Goal: Task Accomplishment & Management: Manage account settings

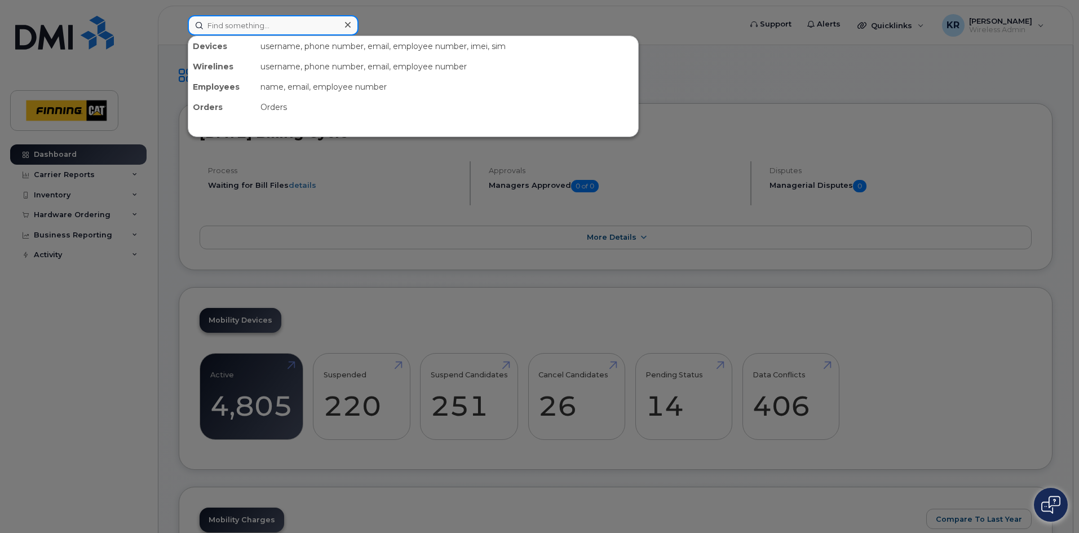
click at [253, 26] on input at bounding box center [273, 25] width 171 height 20
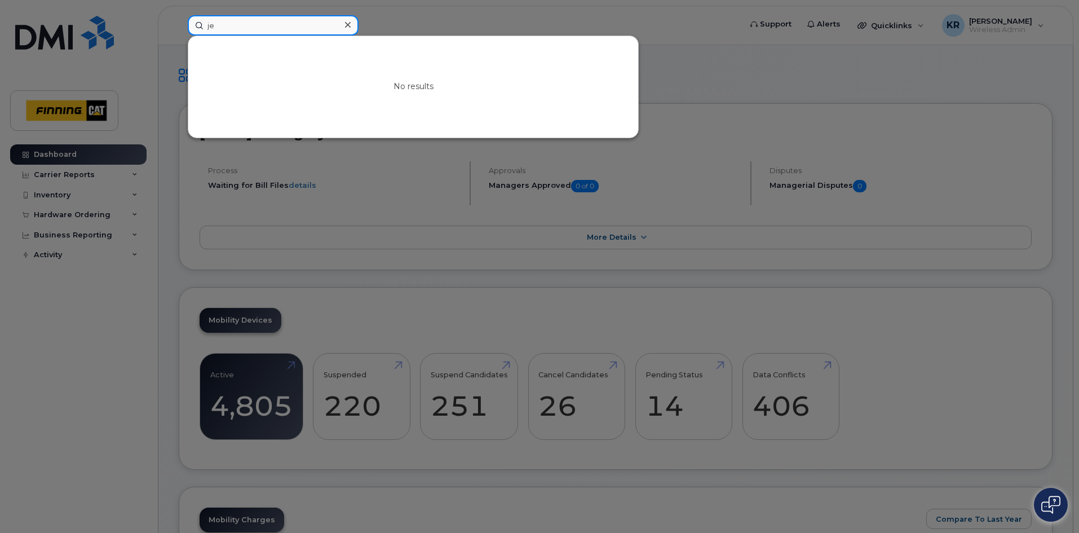
type input "j"
click at [242, 25] on input at bounding box center [273, 25] width 171 height 20
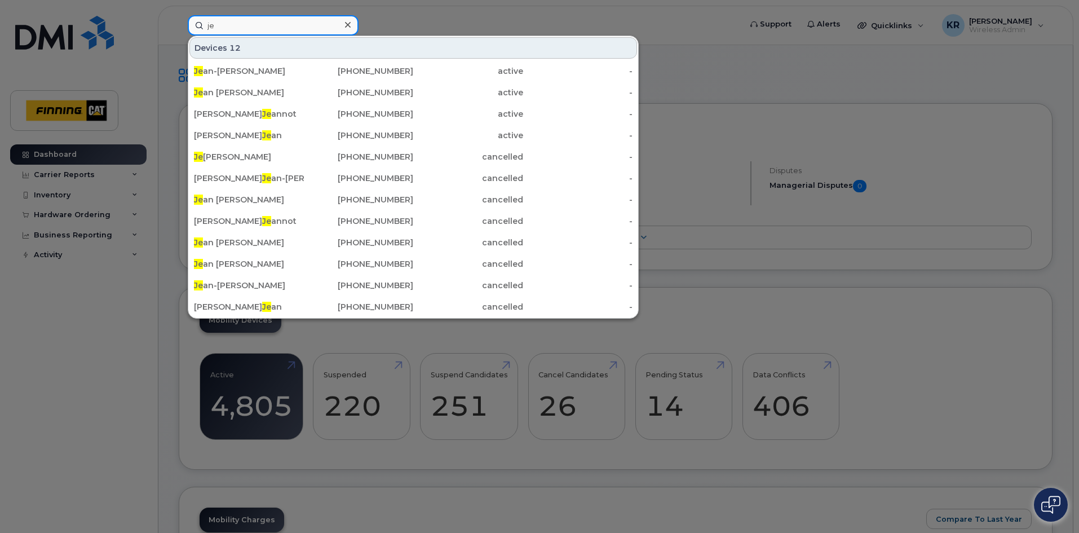
type input "j"
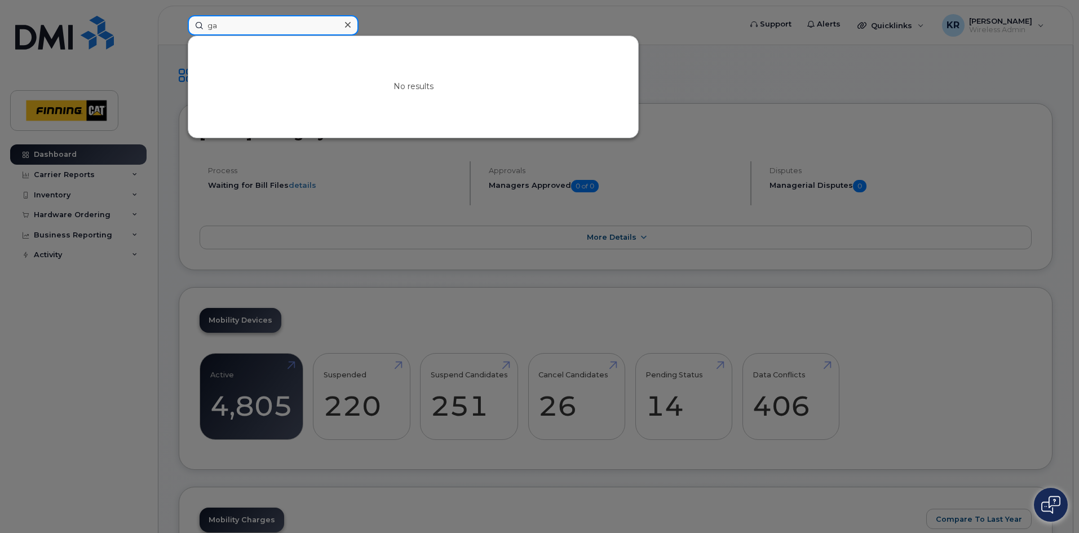
type input "g"
click at [298, 28] on input at bounding box center [273, 25] width 171 height 20
type input "alex munro"
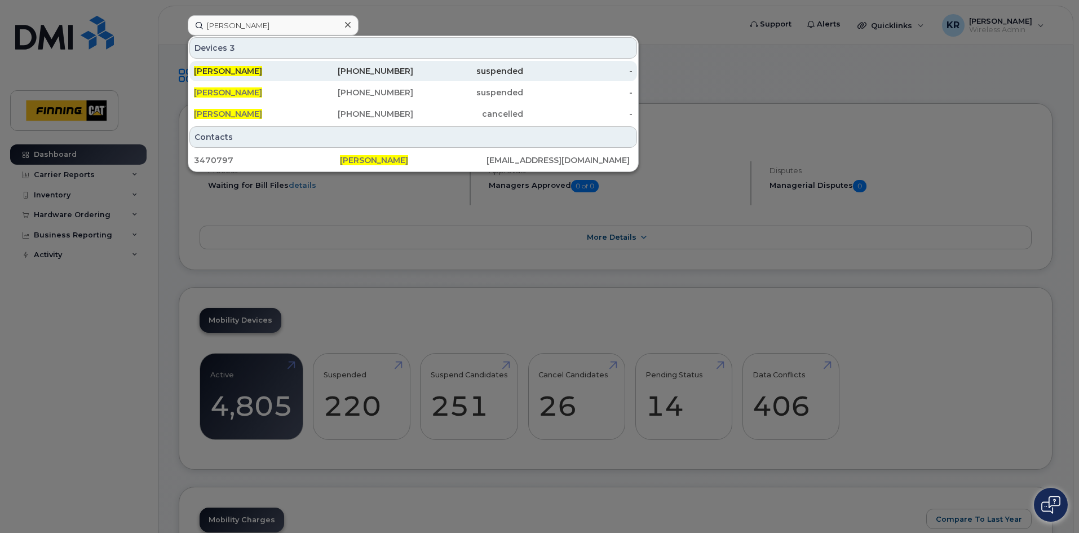
click at [417, 68] on div "suspended" at bounding box center [468, 70] width 110 height 11
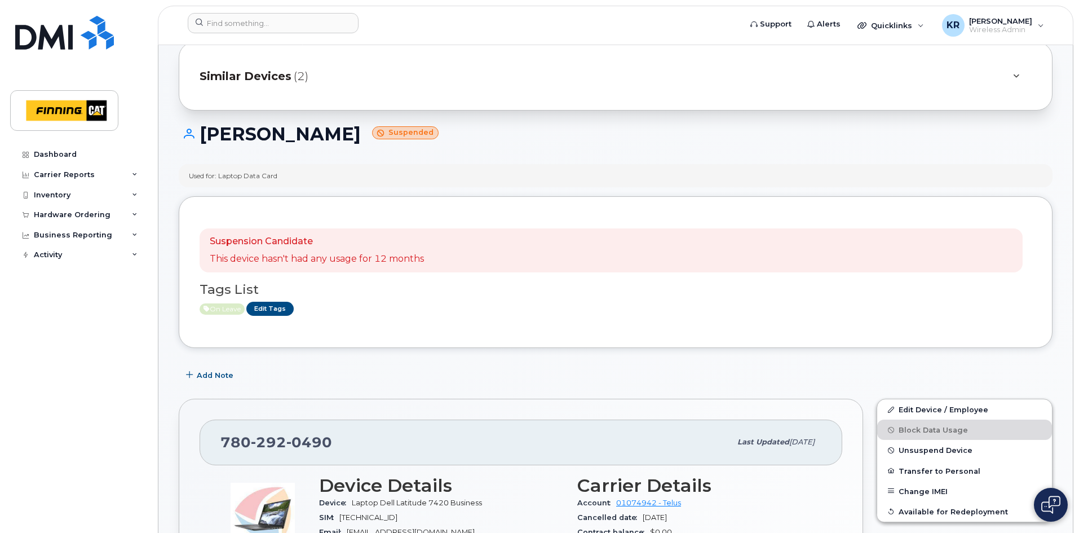
scroll to position [56, 0]
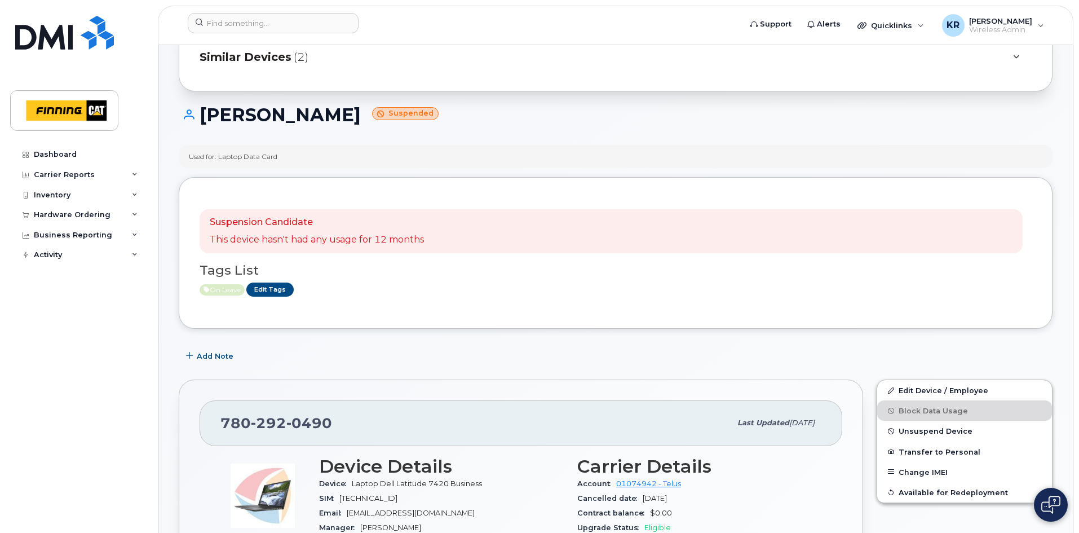
click at [271, 55] on span "Similar Devices" at bounding box center [246, 57] width 92 height 16
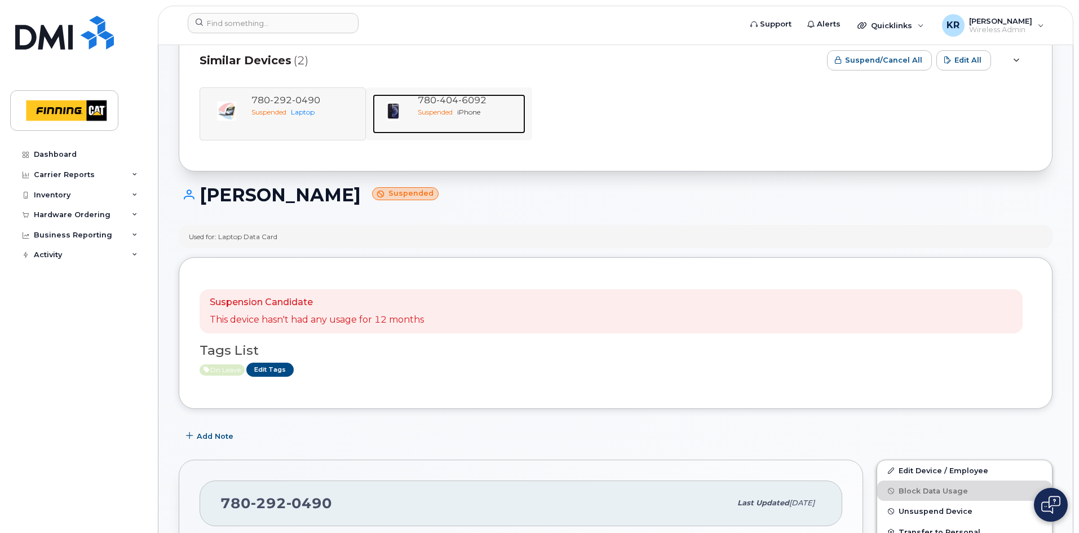
click at [461, 106] on div "780 404 6092" at bounding box center [469, 100] width 103 height 13
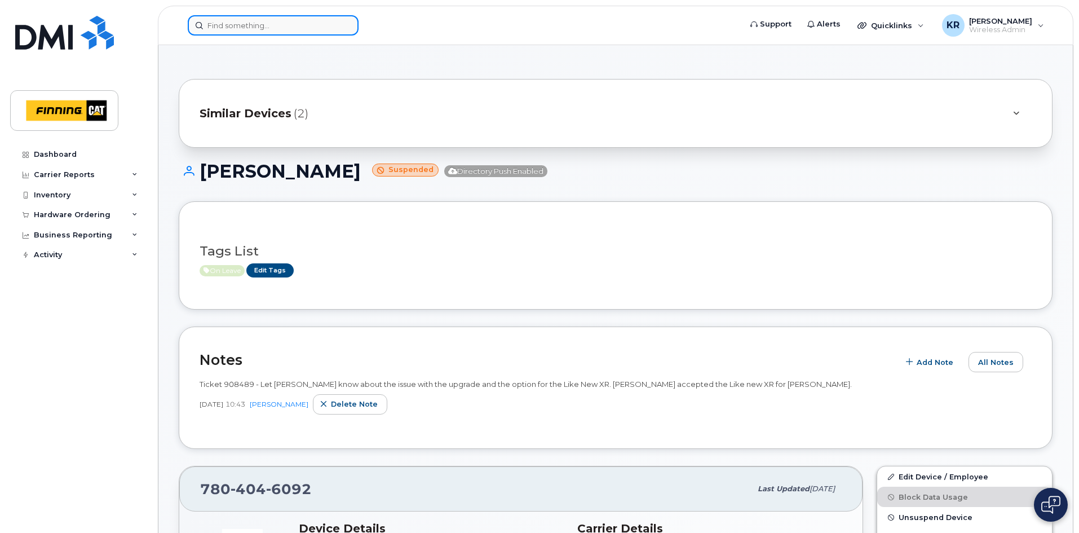
click at [269, 25] on input at bounding box center [273, 25] width 171 height 20
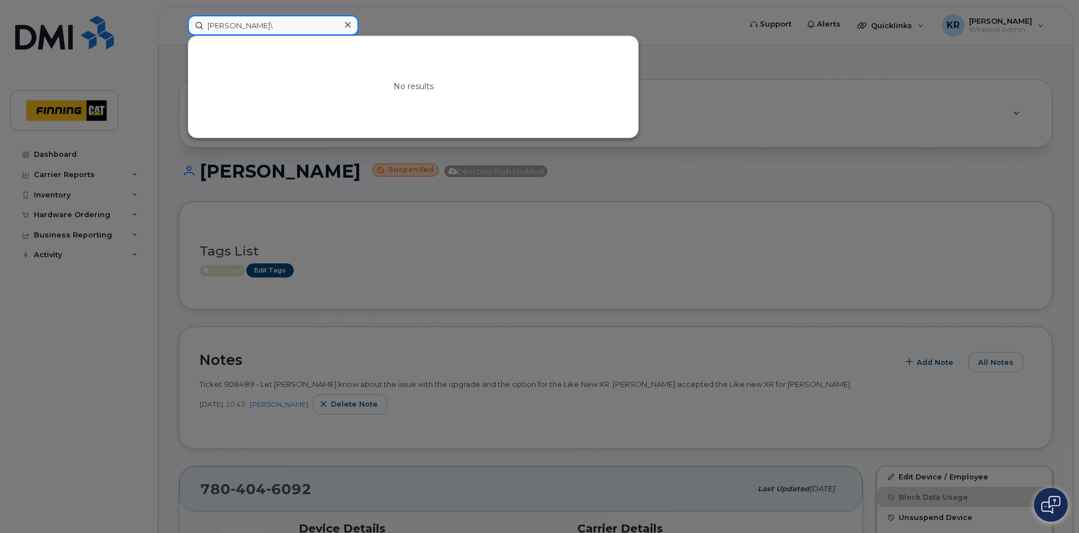
type input "keith miller"
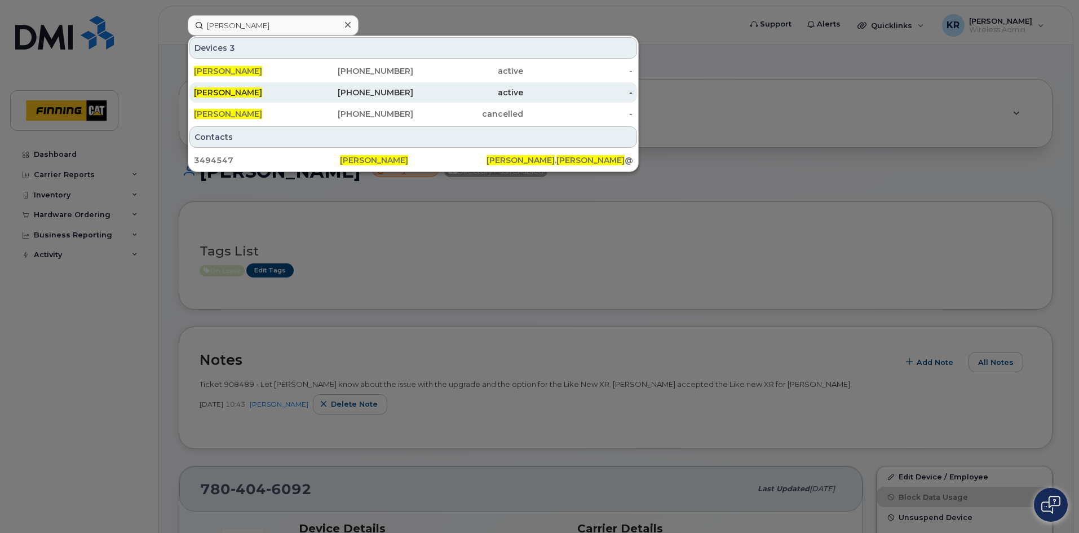
click at [360, 90] on div "587-220-1556" at bounding box center [359, 92] width 110 height 11
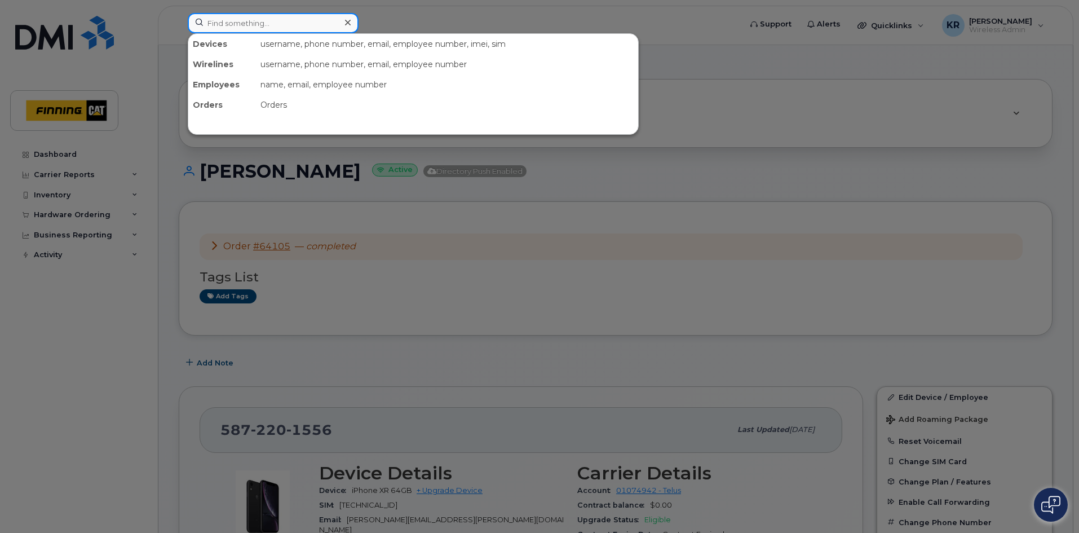
click at [229, 28] on input at bounding box center [273, 23] width 171 height 20
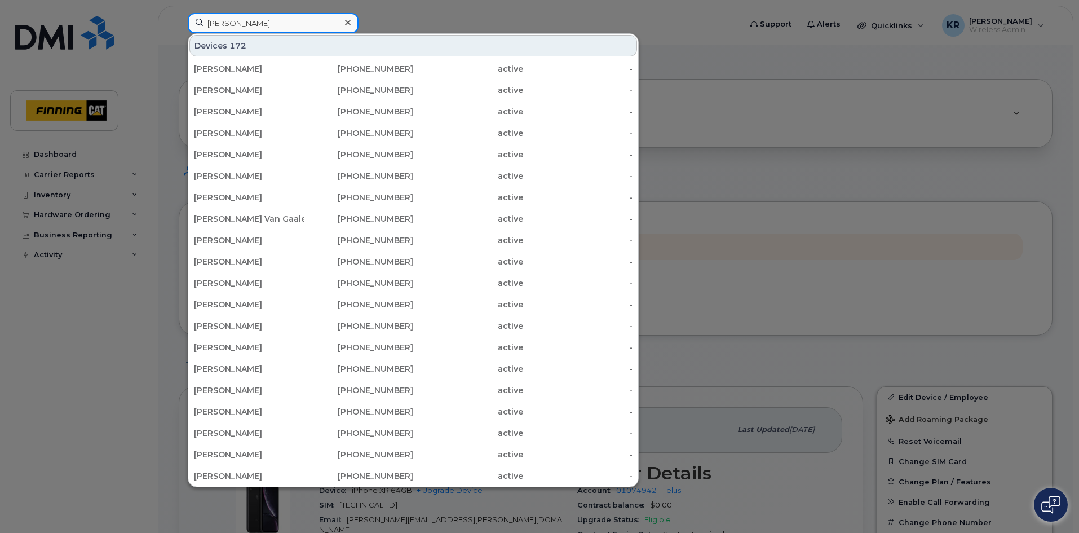
type input "alex munro"
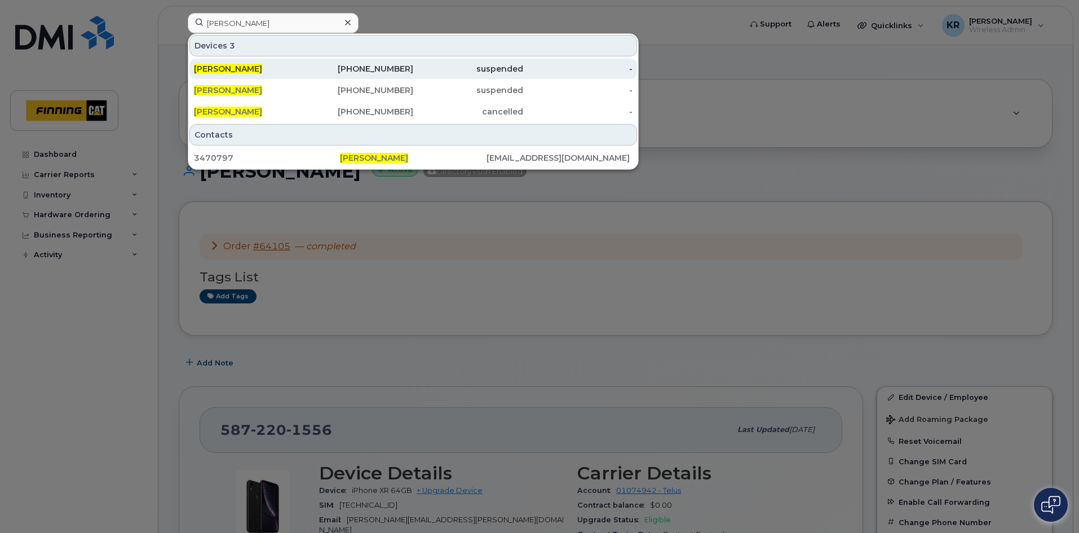
click at [401, 68] on div "780-292-0490" at bounding box center [359, 68] width 110 height 11
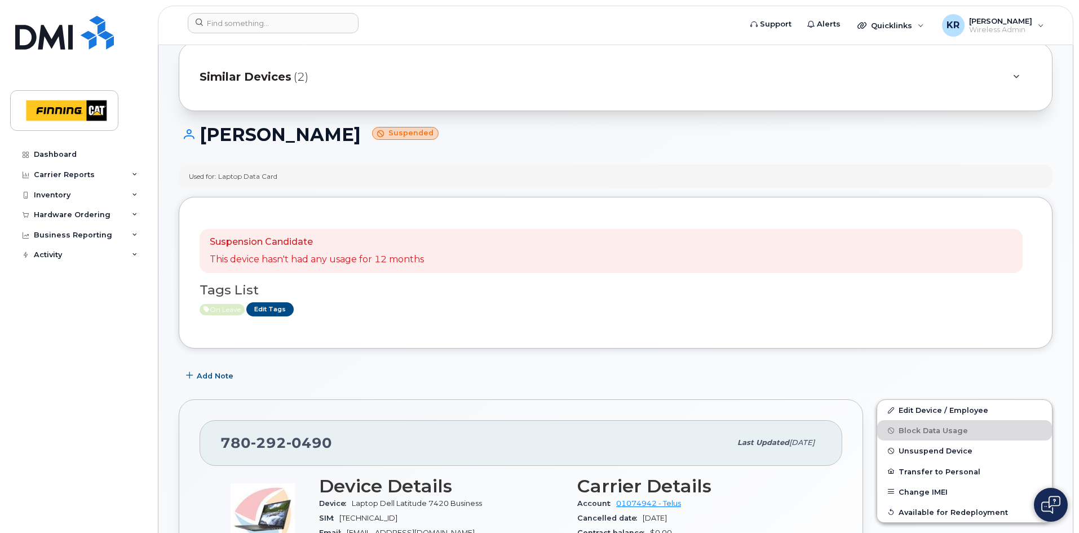
scroll to position [56, 0]
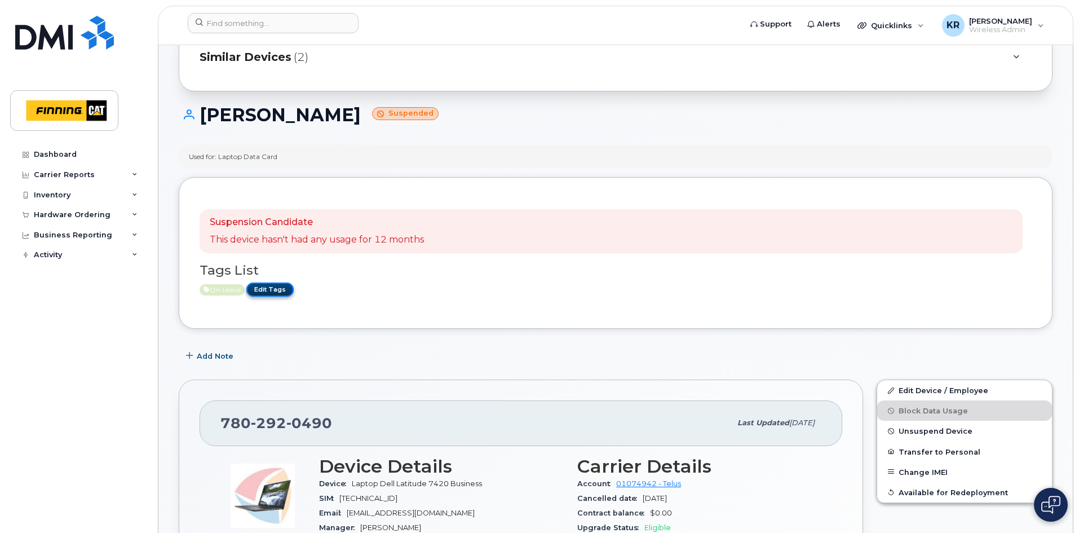
click at [274, 292] on link "Edit Tags" at bounding box center [269, 290] width 47 height 14
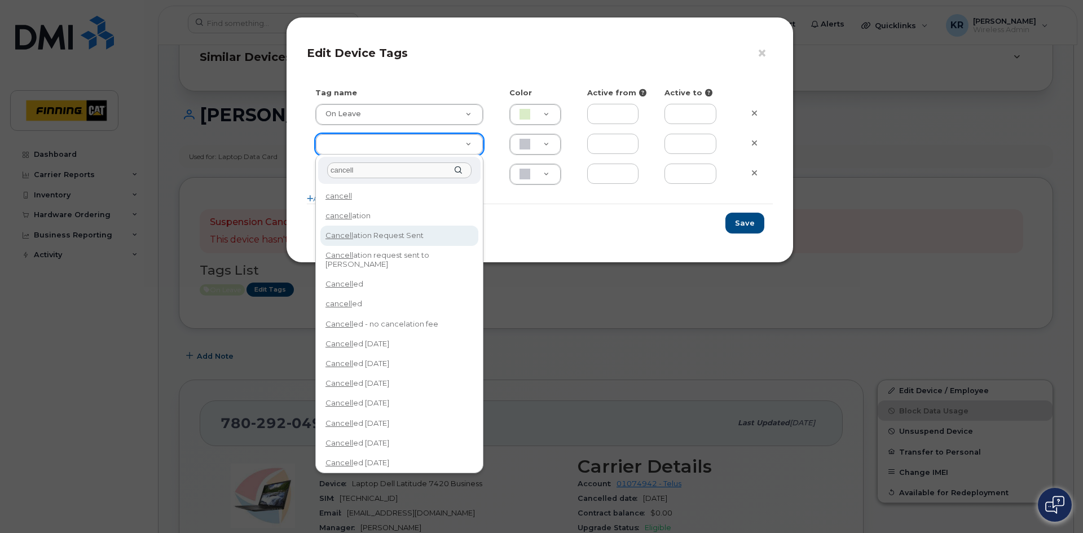
type input "cancell"
type input "Cancellation Request Sent"
type input "FDDCC5"
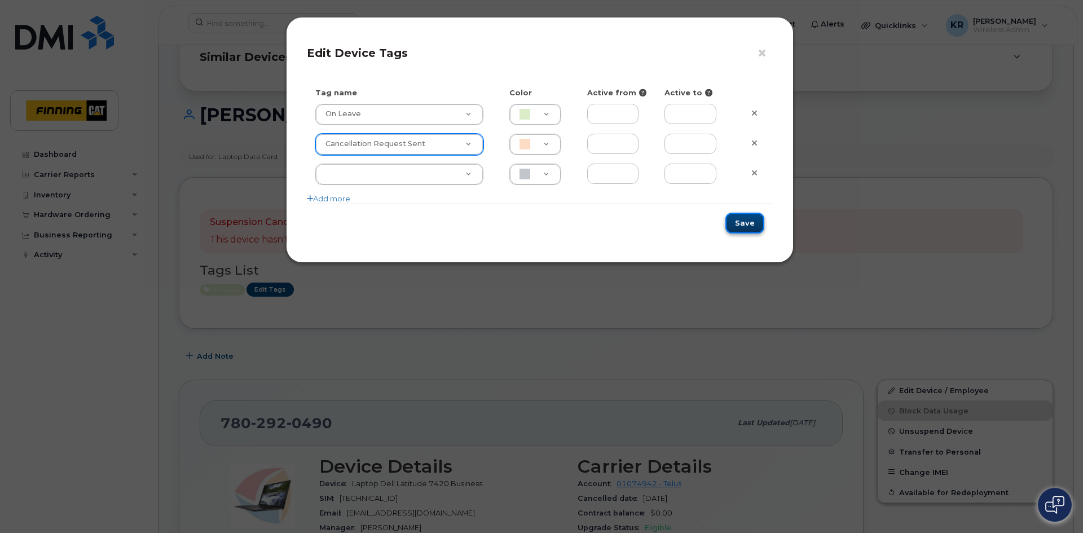
click at [750, 224] on button "Save" at bounding box center [744, 223] width 39 height 21
